Goal: Check status: Check status

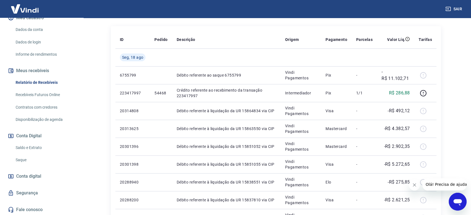
scroll to position [76, 0]
click at [29, 148] on link "Saldo e Extrato" at bounding box center [44, 147] width 63 height 11
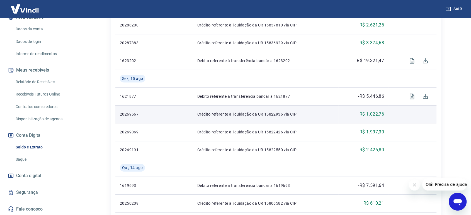
scroll to position [279, 0]
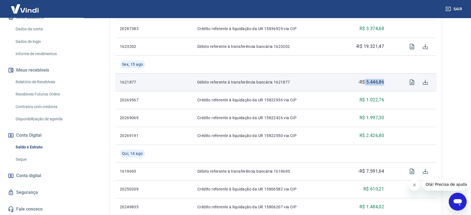
drag, startPoint x: 386, startPoint y: 82, endPoint x: 370, endPoint y: 82, distance: 16.2
click at [367, 82] on td "-R$ 5.446,86" at bounding box center [363, 82] width 50 height 18
copy p "5.446,86"
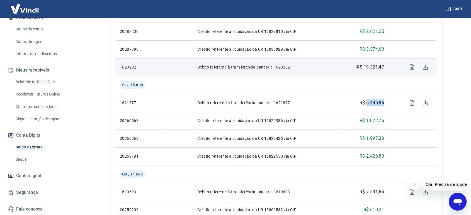
scroll to position [247, 0]
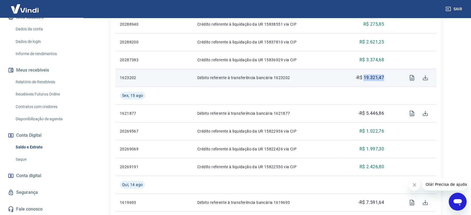
drag, startPoint x: 386, startPoint y: 75, endPoint x: 364, endPoint y: 79, distance: 21.9
click at [364, 80] on td "-R$ 19.321,47" at bounding box center [363, 78] width 50 height 18
copy p "19.321,47"
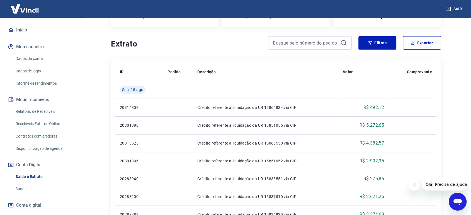
scroll to position [13, 0]
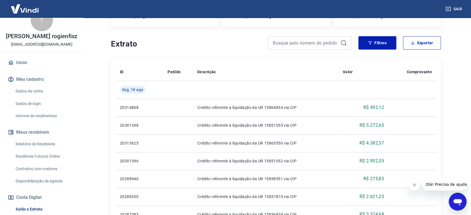
click at [39, 156] on link "Recebíveis Futuros Online" at bounding box center [44, 156] width 63 height 11
click at [381, 41] on button "Filtros" at bounding box center [377, 42] width 38 height 13
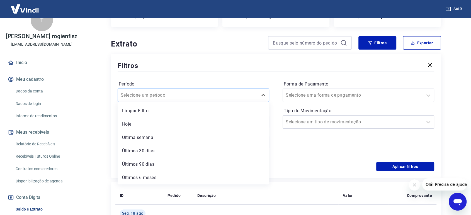
click at [171, 95] on input "Período" at bounding box center [149, 95] width 56 height 7
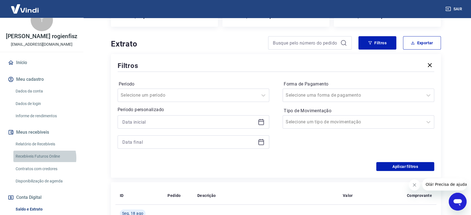
click at [44, 158] on link "Recebíveis Futuros Online" at bounding box center [44, 156] width 63 height 11
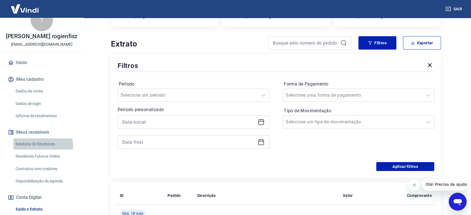
click at [35, 145] on link "Relatório de Recebíveis" at bounding box center [44, 143] width 63 height 11
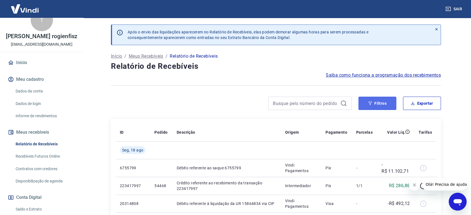
click at [380, 108] on button "Filtros" at bounding box center [377, 103] width 38 height 13
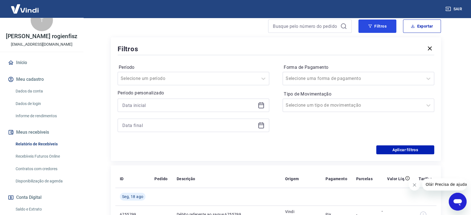
scroll to position [93, 0]
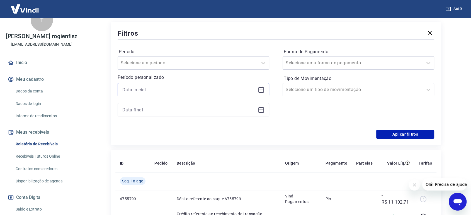
click at [171, 91] on input at bounding box center [188, 90] width 133 height 8
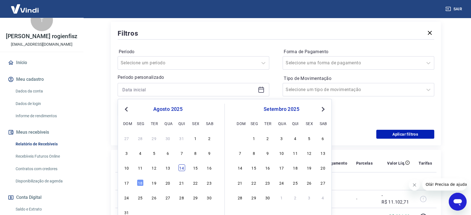
click at [179, 167] on div "14" at bounding box center [181, 168] width 7 height 7
type input "[DATE]"
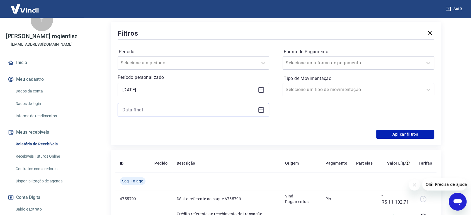
click at [192, 106] on input at bounding box center [188, 110] width 133 height 8
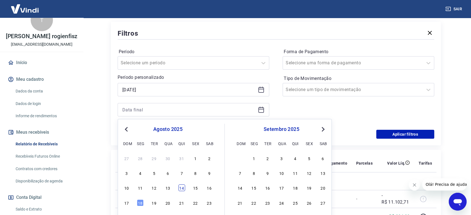
click at [182, 187] on div "14" at bounding box center [181, 188] width 7 height 7
type input "[DATE]"
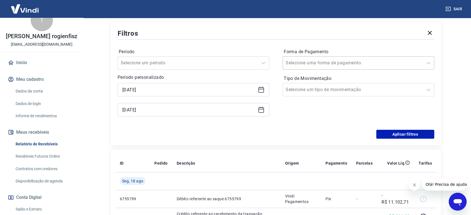
click at [328, 65] on input "Forma de Pagamento" at bounding box center [314, 63] width 56 height 7
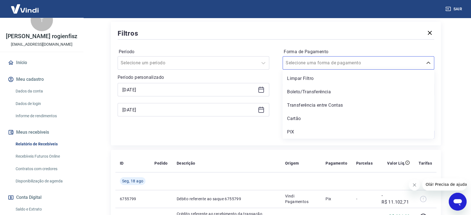
drag, startPoint x: 306, startPoint y: 130, endPoint x: 403, endPoint y: 144, distance: 98.5
click at [306, 130] on div "PIX" at bounding box center [359, 132] width 152 height 11
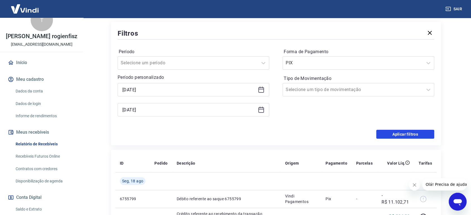
drag, startPoint x: 411, startPoint y: 135, endPoint x: 336, endPoint y: 139, distance: 75.0
click at [411, 135] on button "Aplicar filtros" at bounding box center [405, 134] width 58 height 9
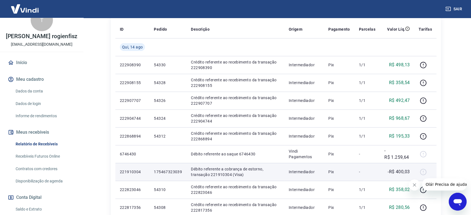
scroll to position [93, 0]
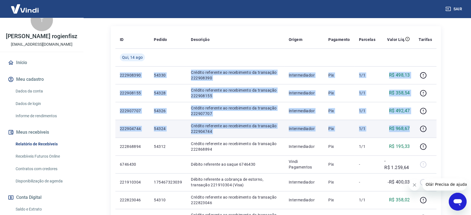
drag, startPoint x: 156, startPoint y: 78, endPoint x: 414, endPoint y: 134, distance: 263.5
click at [414, 134] on tbody "[DATE] 222908390 54330 Crédito referente ao recebimento da transação 222908390 …" at bounding box center [275, 173] width 321 height 250
copy tbody "222908390 54330 Crédito referente ao recebimento da transação 222908390 Interme…"
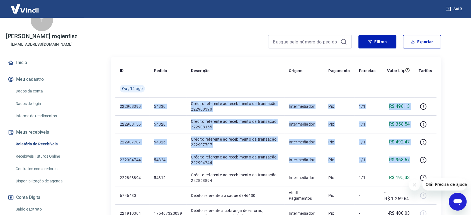
scroll to position [62, 0]
click at [375, 41] on button "Filtros" at bounding box center [377, 41] width 38 height 13
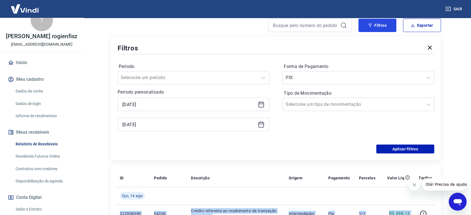
scroll to position [93, 0]
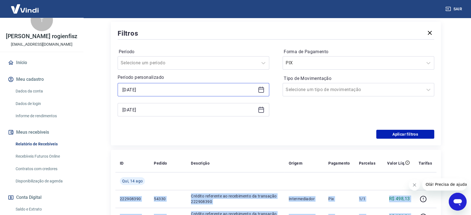
click at [163, 91] on input "[DATE]" at bounding box center [188, 90] width 133 height 8
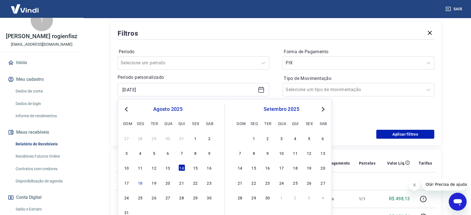
drag, startPoint x: 198, startPoint y: 167, endPoint x: 165, endPoint y: 109, distance: 66.8
click at [197, 167] on div "15" at bounding box center [195, 168] width 7 height 7
type input "[DATE]"
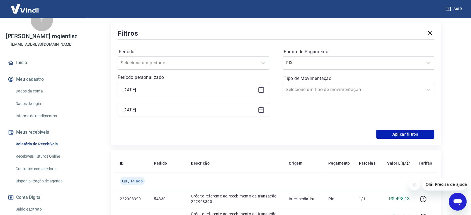
click at [173, 104] on div "[DATE]" at bounding box center [194, 109] width 152 height 13
click at [174, 110] on input "[DATE]" at bounding box center [188, 110] width 133 height 8
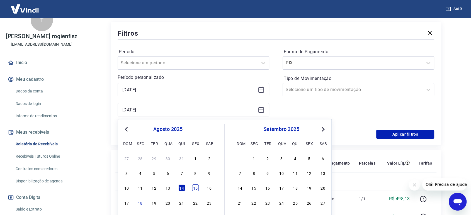
click at [194, 191] on div "27 28 29 30 31 1 2 3 4 5 6 7 8 9 10 11 12 13 14 15 16 17 18 19 20 21 22 23 24 2…" at bounding box center [167, 195] width 91 height 82
click at [194, 187] on div "15" at bounding box center [195, 188] width 7 height 7
type input "[DATE]"
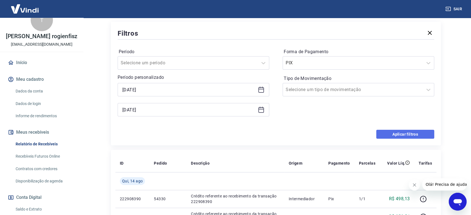
click at [408, 137] on button "Aplicar filtros" at bounding box center [405, 134] width 58 height 9
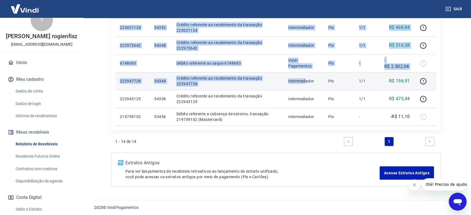
scroll to position [285, 0]
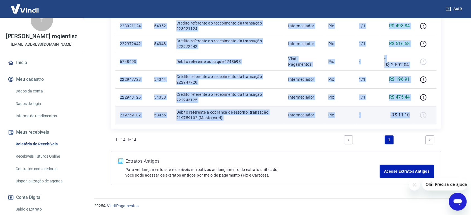
drag, startPoint x: 123, startPoint y: 47, endPoint x: 412, endPoint y: 117, distance: 297.6
copy tbody "952193888 08706 Loremip dolorsita co adipiscinge se doeiusmod 812446869 Tempori…"
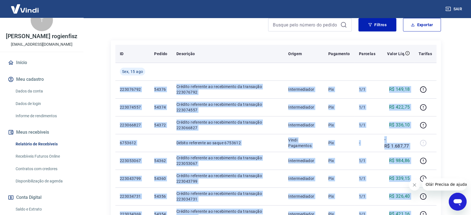
scroll to position [68, 0]
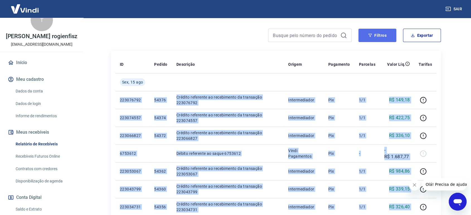
click at [375, 32] on button "Filtros" at bounding box center [377, 35] width 38 height 13
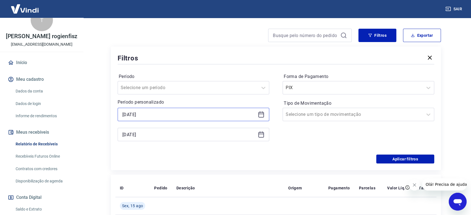
click at [175, 115] on input "[DATE]" at bounding box center [188, 114] width 133 height 8
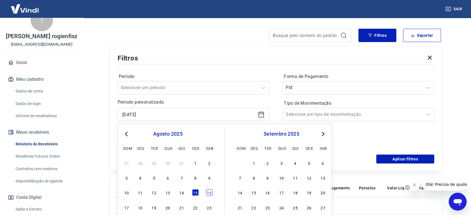
click at [211, 192] on div "16" at bounding box center [209, 192] width 7 height 7
type input "[DATE]"
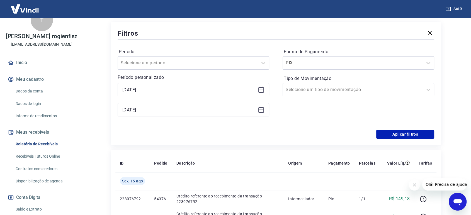
scroll to position [130, 0]
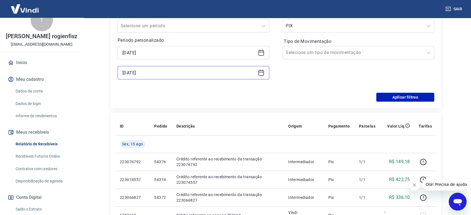
click at [178, 72] on input "[DATE]" at bounding box center [188, 73] width 133 height 8
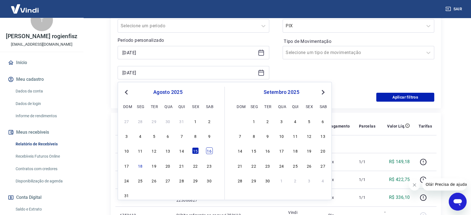
click at [208, 152] on div "16" at bounding box center [209, 151] width 7 height 7
type input "[DATE]"
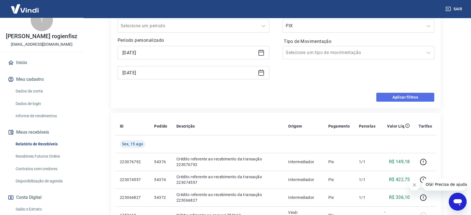
click at [409, 96] on button "Aplicar filtros" at bounding box center [405, 97] width 58 height 9
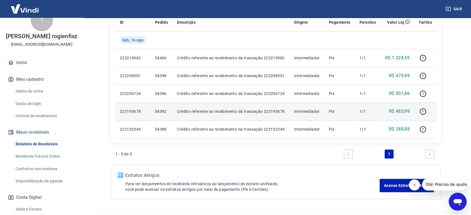
scroll to position [124, 0]
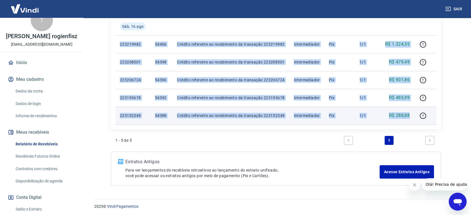
drag, startPoint x: 118, startPoint y: 42, endPoint x: 410, endPoint y: 117, distance: 301.5
click at [410, 117] on tbody "[DATE] 223219982 54406 Crédito referente ao recebimento da transação 223219982 …" at bounding box center [275, 71] width 321 height 107
copy tbody "223219982 54406 Crédito referente ao recebimento da transação 223219982 Interme…"
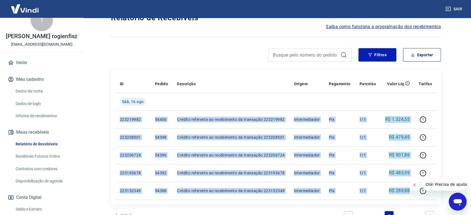
scroll to position [0, 0]
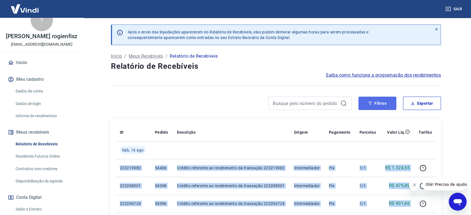
click at [379, 104] on button "Filtros" at bounding box center [377, 103] width 38 height 13
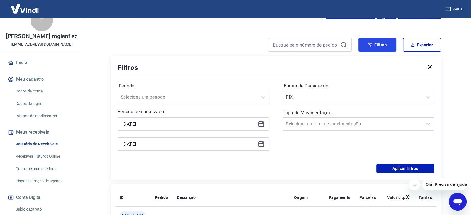
scroll to position [62, 0]
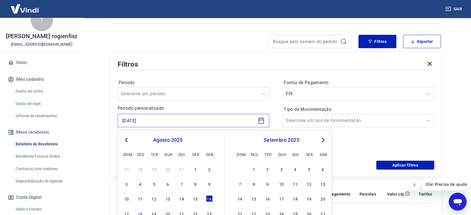
click at [174, 121] on input "[DATE]" at bounding box center [188, 120] width 133 height 8
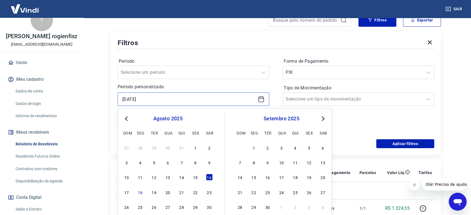
scroll to position [93, 0]
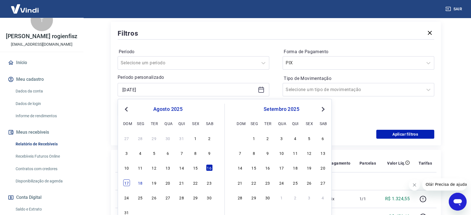
click at [127, 183] on div "17" at bounding box center [126, 182] width 7 height 7
type input "[DATE]"
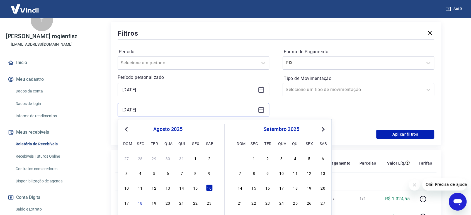
drag, startPoint x: 154, startPoint y: 106, endPoint x: 155, endPoint y: 110, distance: 4.2
click at [154, 106] on input "[DATE]" at bounding box center [188, 110] width 133 height 8
click at [124, 202] on div "17" at bounding box center [126, 203] width 7 height 7
type input "[DATE]"
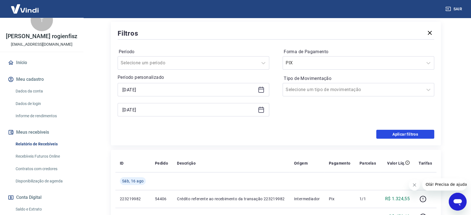
click at [401, 131] on button "Aplicar filtros" at bounding box center [405, 134] width 58 height 9
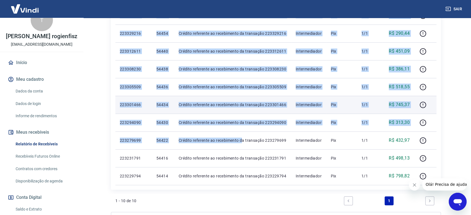
scroll to position [213, 0]
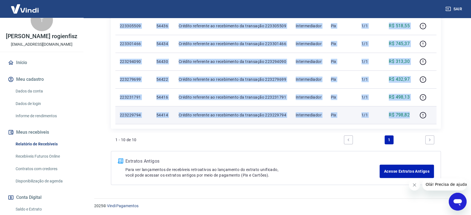
drag, startPoint x: 118, startPoint y: 44, endPoint x: 410, endPoint y: 117, distance: 301.1
click at [410, 117] on tbody "[DATE] 223332186 54456 Crédito referente ao recebimento da transação 223332186 …" at bounding box center [275, 26] width 321 height 196
copy tbody "710004573 45239 Loremip dolorsita co adipiscinge se doeiusmod 373612546 Tempori…"
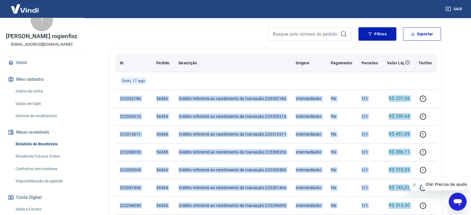
scroll to position [59, 0]
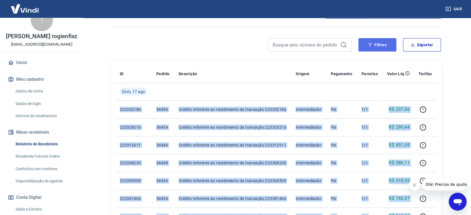
click at [374, 44] on button "Filtros" at bounding box center [377, 44] width 38 height 13
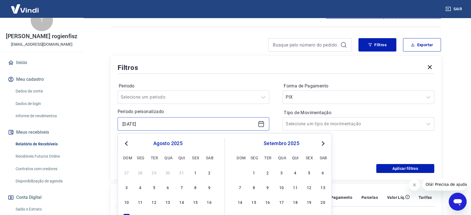
click at [159, 121] on input "[DATE]" at bounding box center [188, 124] width 133 height 8
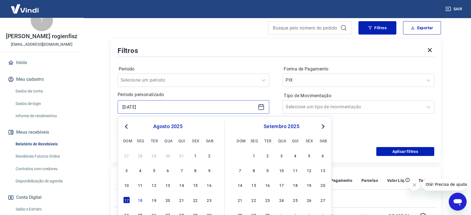
scroll to position [89, 0]
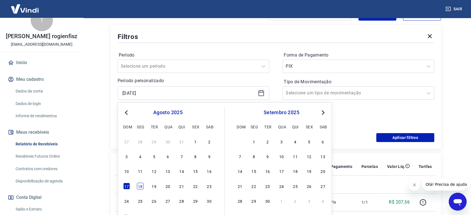
click at [139, 185] on div "18" at bounding box center [140, 186] width 7 height 7
type input "[DATE]"
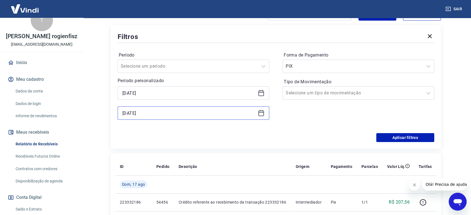
click at [156, 113] on input "[DATE]" at bounding box center [188, 113] width 133 height 8
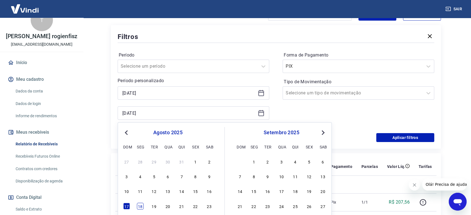
click at [140, 208] on div "18" at bounding box center [140, 206] width 7 height 7
type input "[DATE]"
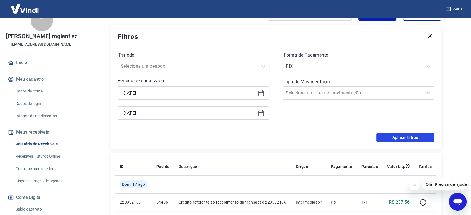
drag, startPoint x: 403, startPoint y: 137, endPoint x: 383, endPoint y: 143, distance: 20.3
click at [403, 137] on button "Aplicar filtros" at bounding box center [405, 137] width 58 height 9
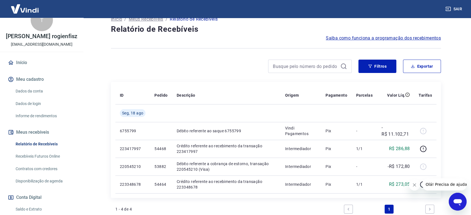
scroll to position [106, 0]
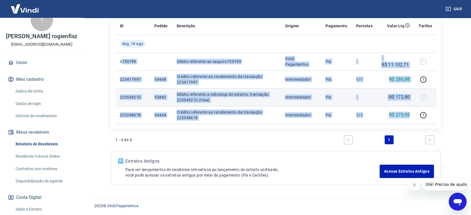
drag, startPoint x: 122, startPoint y: 60, endPoint x: 380, endPoint y: 103, distance: 261.1
click at [414, 114] on tbody "[DATE] 6755799 Débito referente ao saque 6755799 Vindi Pagamentos Pix - -R$ 11.…" at bounding box center [275, 79] width 321 height 89
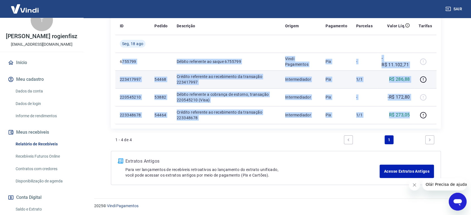
copy tbody "755799 Débito referente ao saque 6755799 Vindi Pagamentos Pix - -R$ 11.102,71 2…"
